Goal: Information Seeking & Learning: Learn about a topic

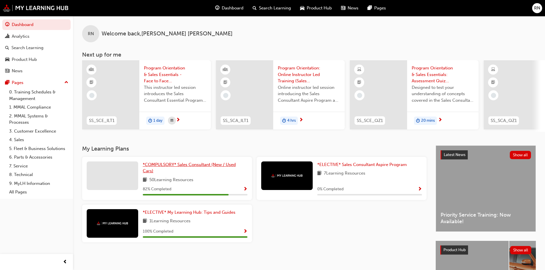
click at [194, 167] on span "*COMPULSORY* Sales Consultant (New / Used Cars)" at bounding box center [189, 168] width 93 height 12
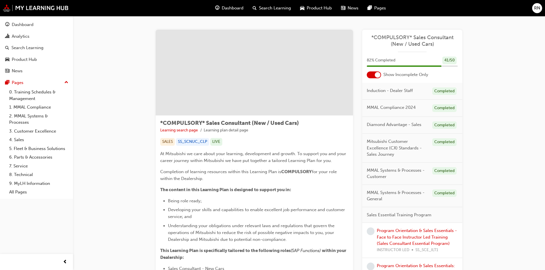
click at [260, 6] on span "Search Learning" at bounding box center [275, 8] width 32 height 7
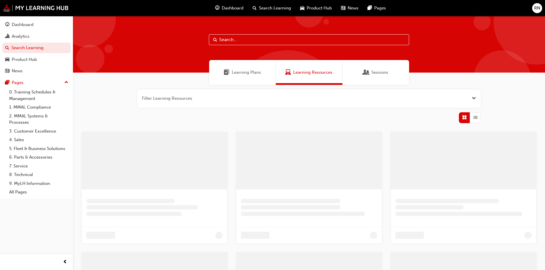
click at [240, 39] on input "text" at bounding box center [309, 39] width 200 height 11
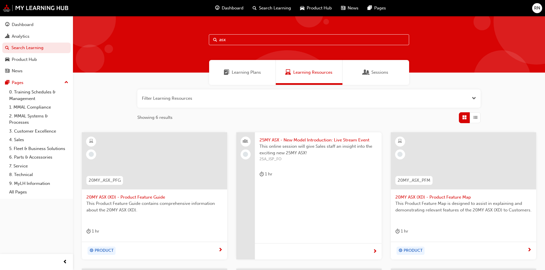
type input "asx"
click at [295, 142] on span "25MY ASX - New Model Introduction: Live Stream Event" at bounding box center [319, 140] width 118 height 7
